Goal: Check status: Check status

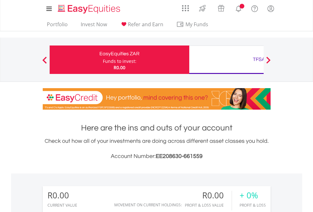
scroll to position [61, 99]
click at [103, 60] on div "Funds to invest:" at bounding box center [120, 61] width 34 height 6
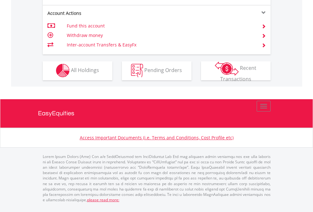
scroll to position [592, 0]
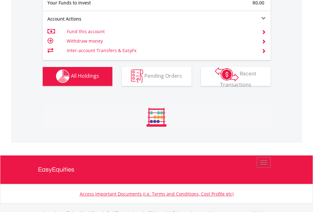
scroll to position [627, 0]
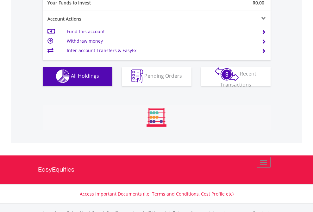
scroll to position [627, 0]
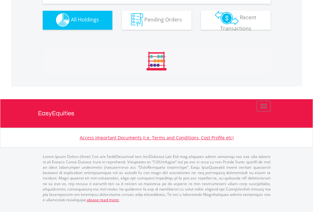
scroll to position [627, 0]
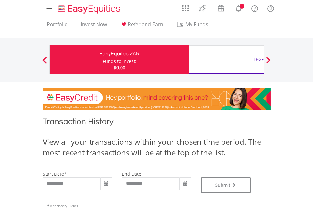
type input "**********"
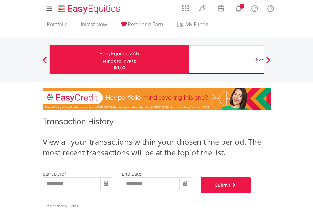
click at [251, 193] on button "Submit" at bounding box center [226, 186] width 50 height 16
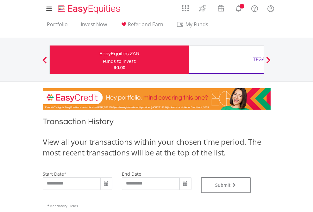
click at [226, 60] on div "TFSA" at bounding box center [259, 59] width 132 height 9
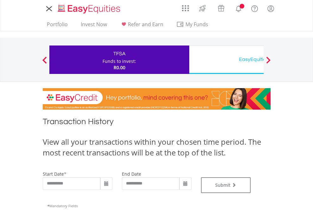
type input "**********"
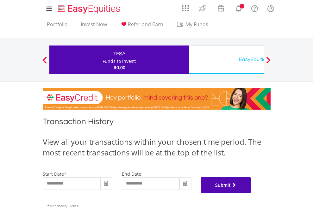
click at [251, 193] on button "Submit" at bounding box center [226, 186] width 50 height 16
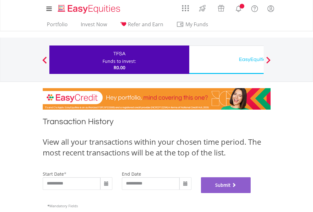
scroll to position [257, 0]
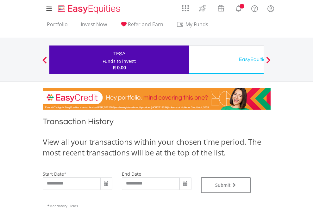
click at [226, 60] on div "EasyEquities USD" at bounding box center [259, 59] width 132 height 9
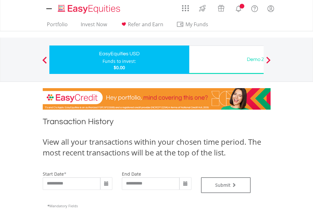
type input "**********"
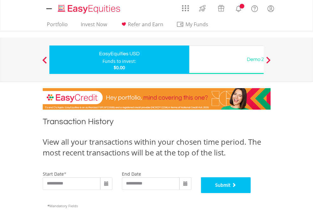
click at [251, 193] on button "Submit" at bounding box center [226, 186] width 50 height 16
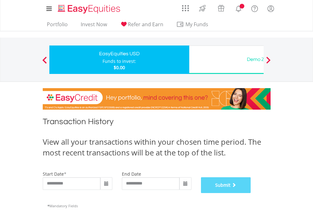
scroll to position [257, 0]
